Goal: Information Seeking & Learning: Learn about a topic

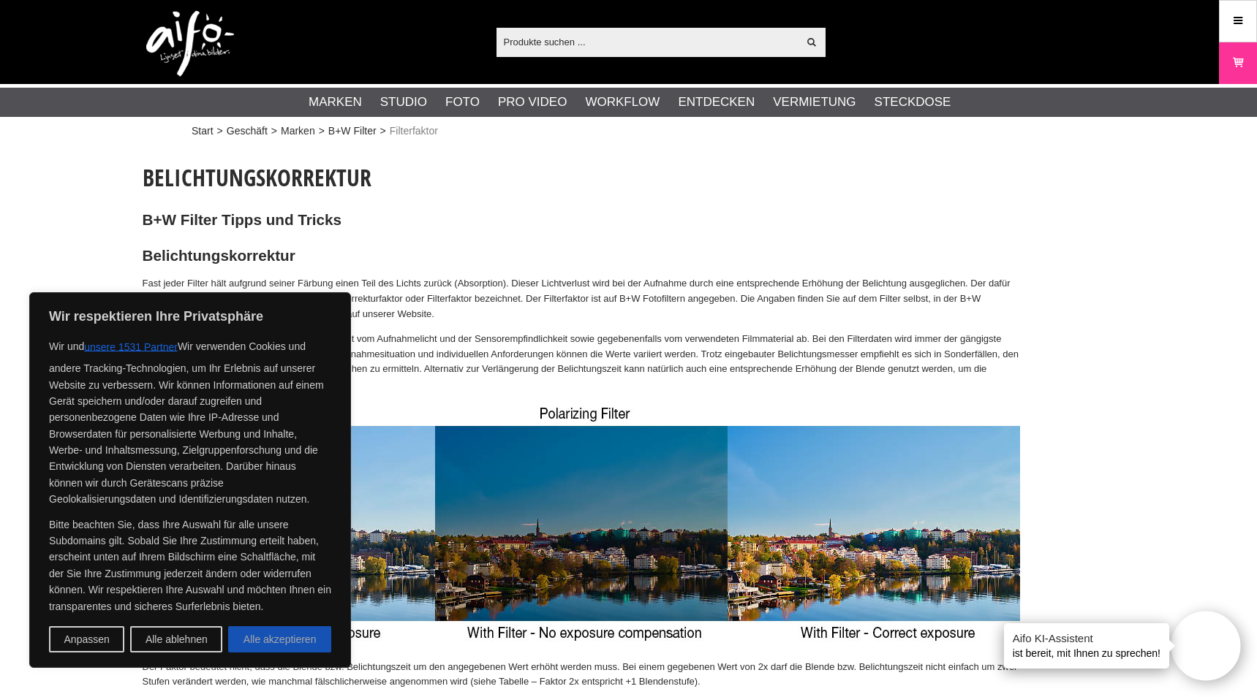
click at [257, 639] on font "Alle akzeptieren" at bounding box center [279, 641] width 73 height 12
checkbox input "true"
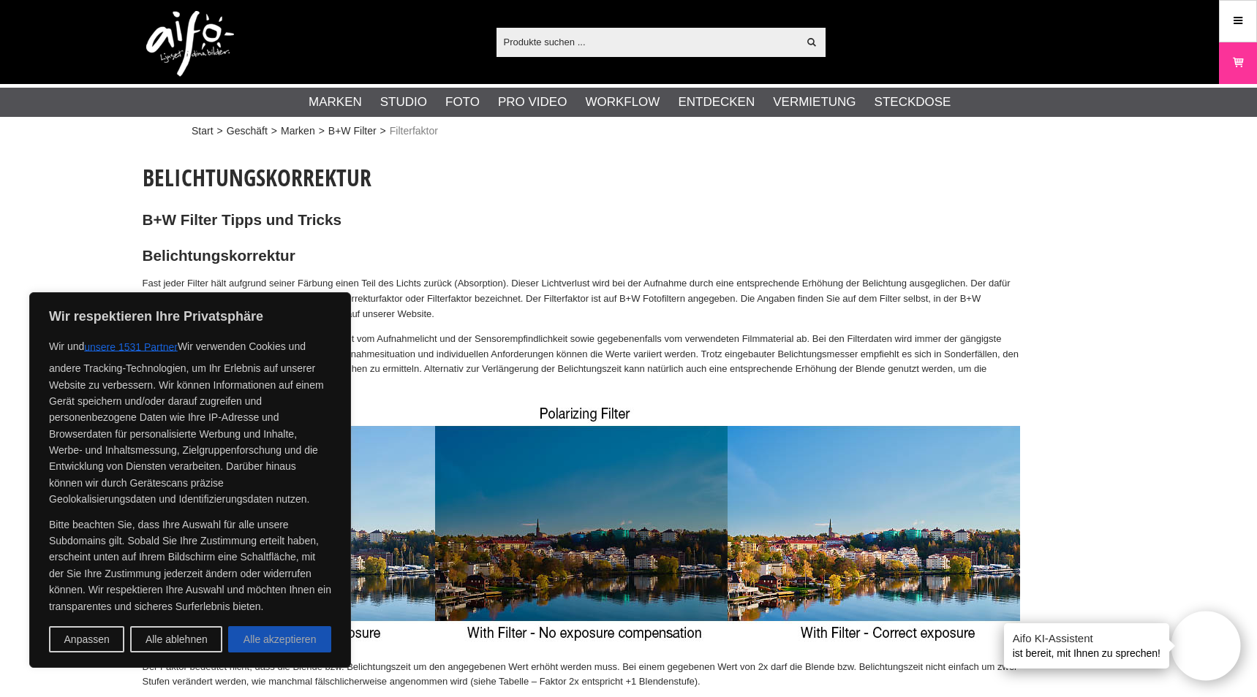
checkbox input "true"
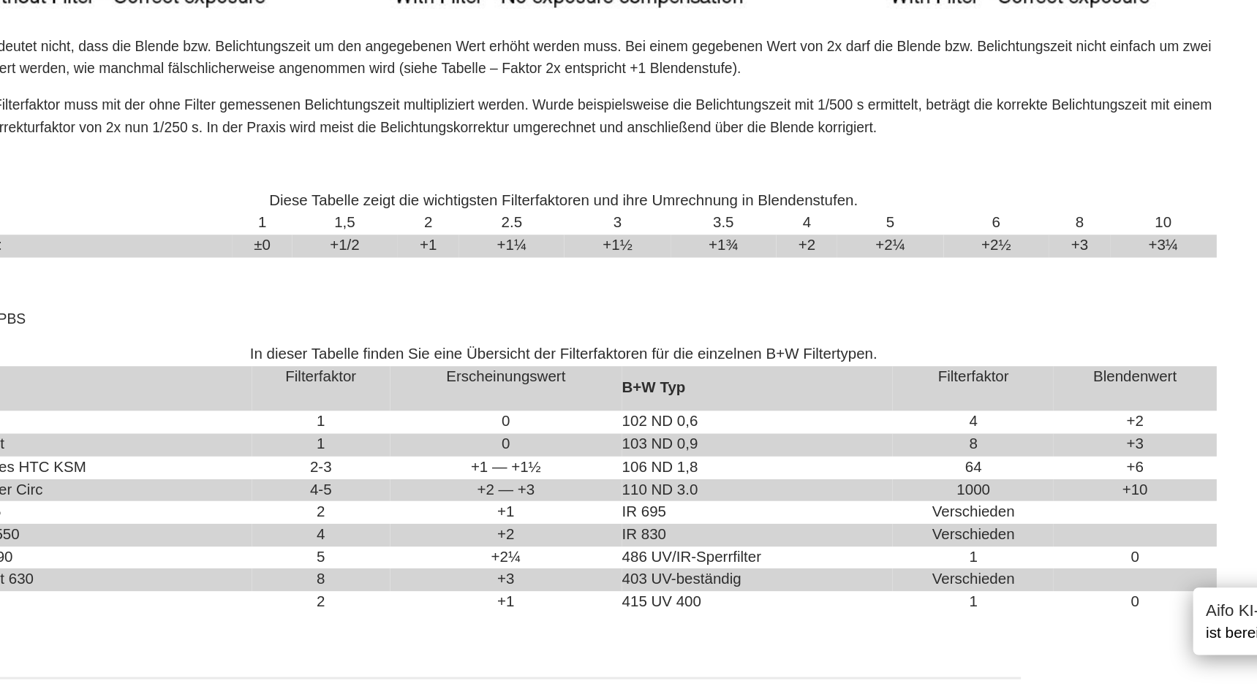
scroll to position [431, 0]
